Goal: Navigation & Orientation: Find specific page/section

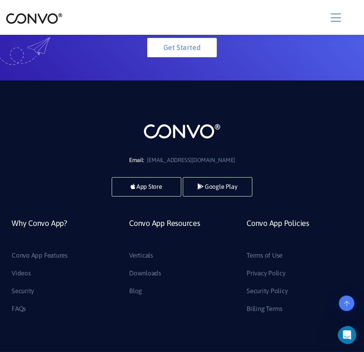
scroll to position [2420, 0]
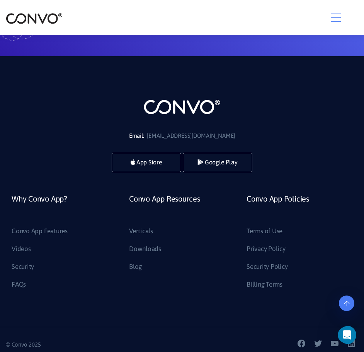
click at [348, 306] on icon at bounding box center [346, 303] width 5 height 6
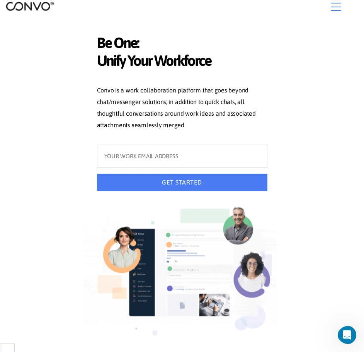
scroll to position [0, 0]
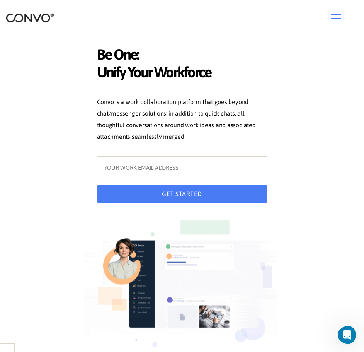
click at [330, 18] on div at bounding box center [182, 18] width 352 height 15
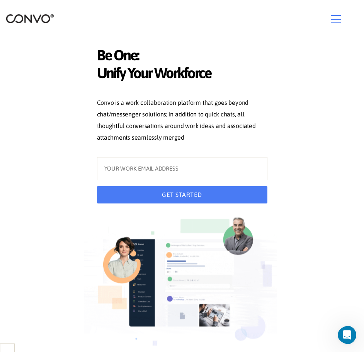
click at [334, 17] on icon "button" at bounding box center [336, 20] width 10 height 12
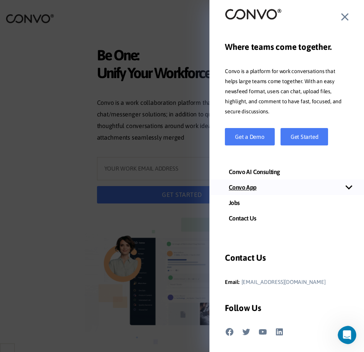
scroll to position [39, 0]
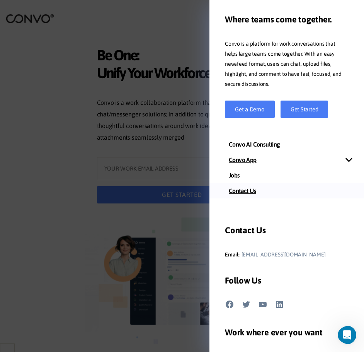
click at [248, 193] on link "Contact Us" at bounding box center [286, 190] width 155 height 15
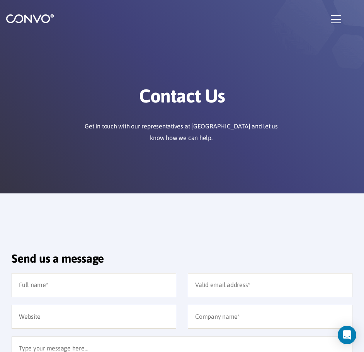
click at [333, 19] on icon "button" at bounding box center [336, 20] width 10 height 12
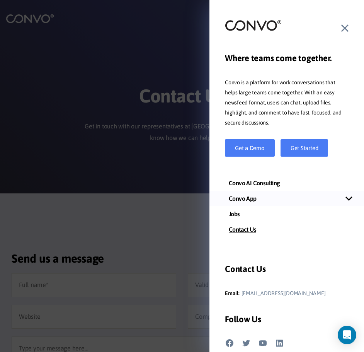
click at [292, 201] on button "Show sub menu" at bounding box center [286, 198] width 155 height 8
click at [263, 213] on link "Convo App Features" at bounding box center [286, 213] width 155 height 15
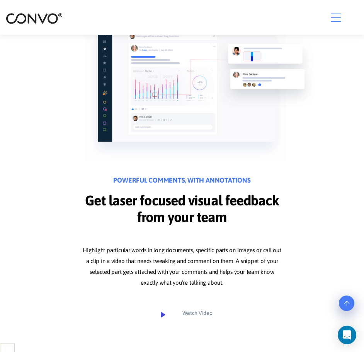
scroll to position [670, 0]
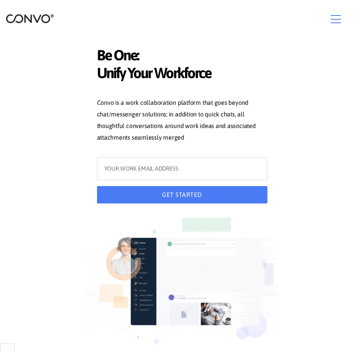
scroll to position [18184, 0]
